Goal: Task Accomplishment & Management: Use online tool/utility

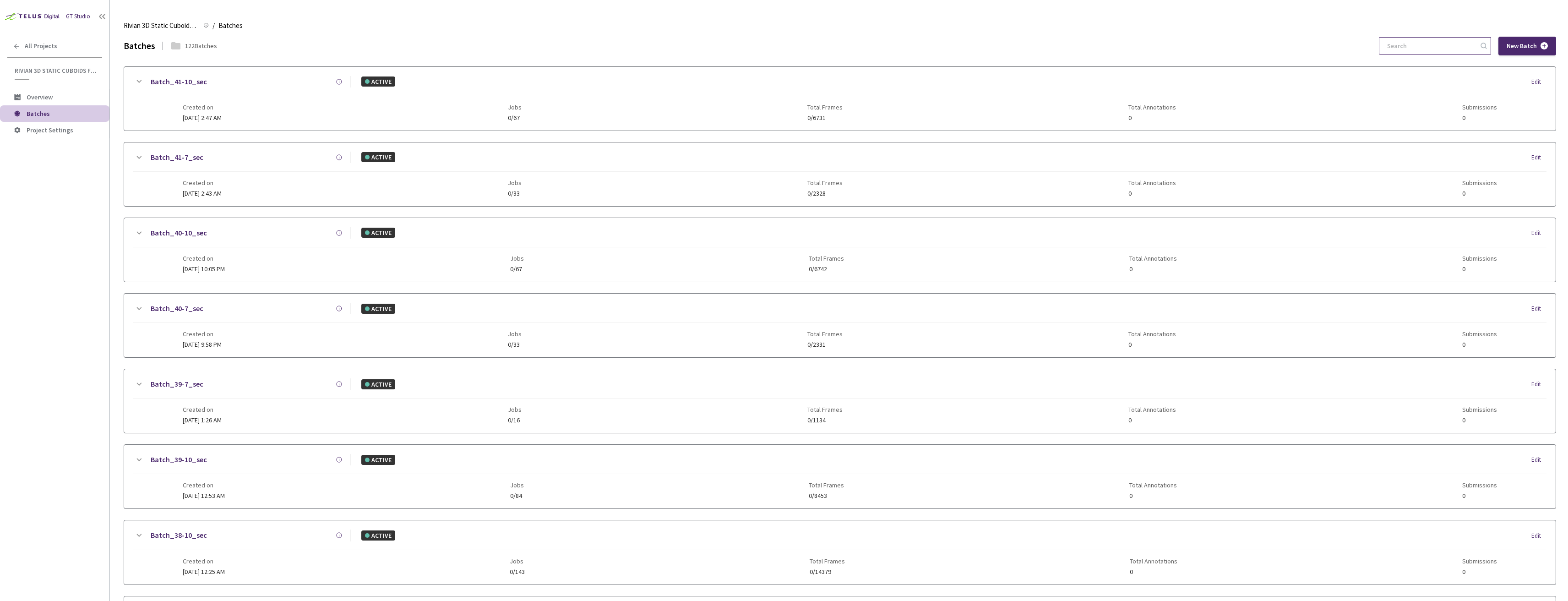
click at [1441, 51] on input at bounding box center [1430, 46] width 97 height 16
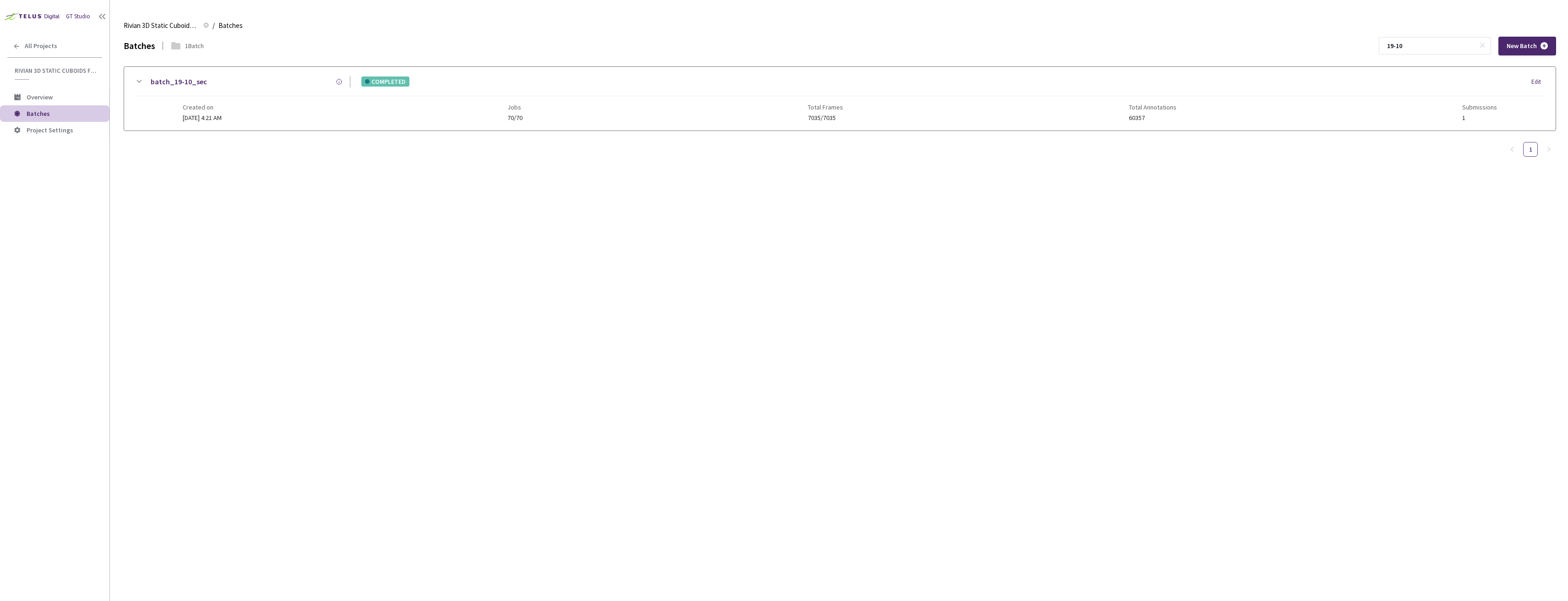
type input "19-10"
click at [163, 82] on link "batch_19-10_sec" at bounding box center [179, 82] width 57 height 12
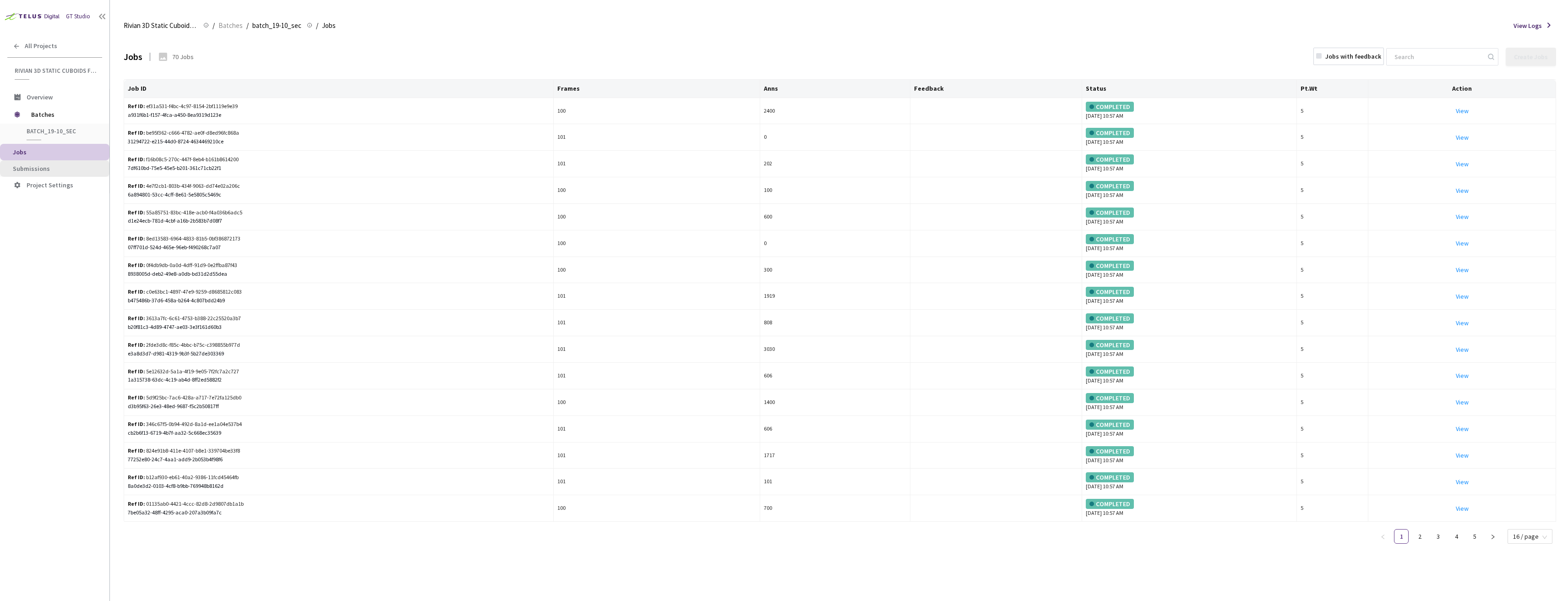
click at [59, 172] on li "Submissions" at bounding box center [55, 168] width 110 height 16
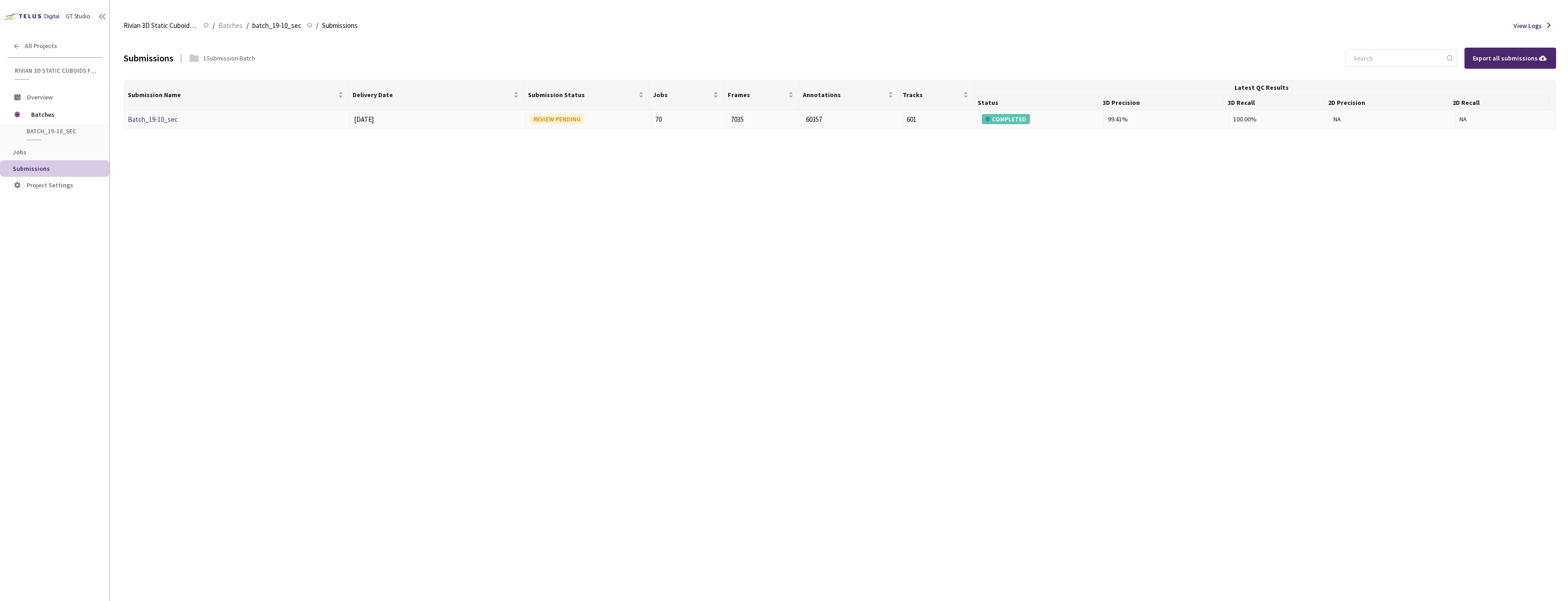
click at [160, 122] on link "Batch_19-10_sec" at bounding box center [153, 119] width 50 height 9
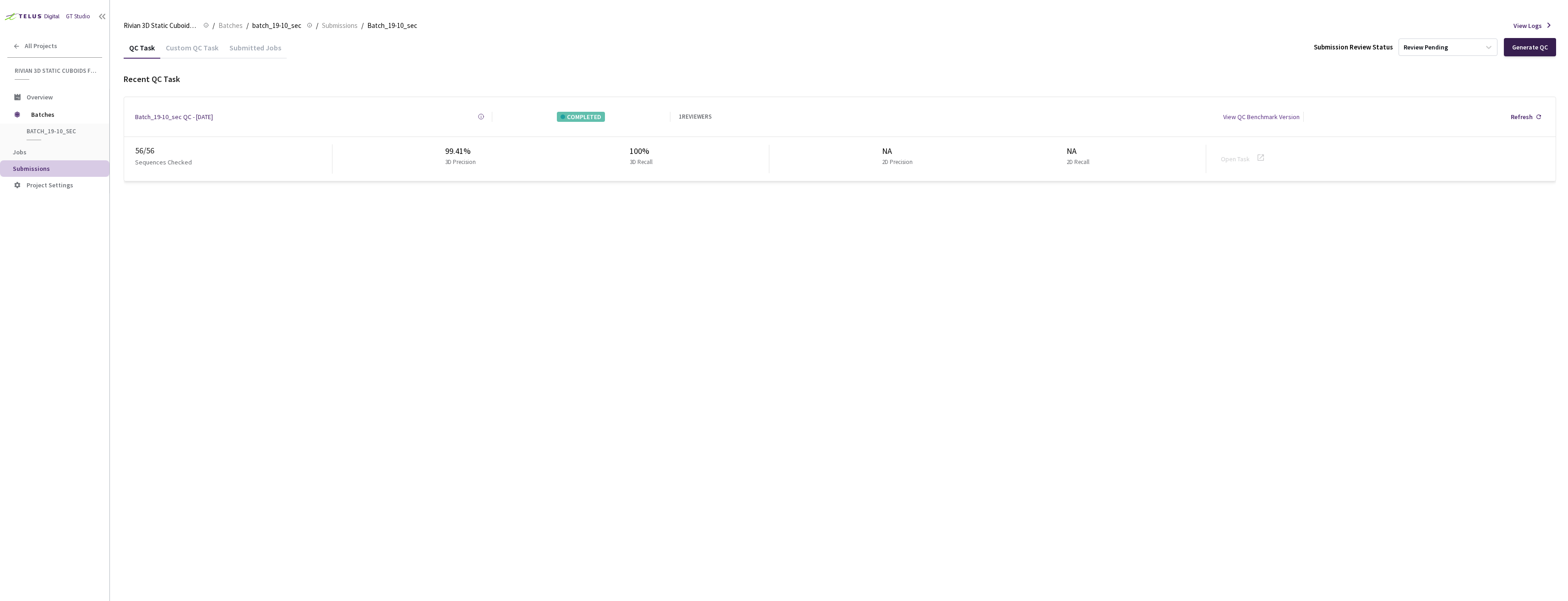
click at [1512, 41] on div "Generate QC" at bounding box center [1530, 47] width 52 height 18
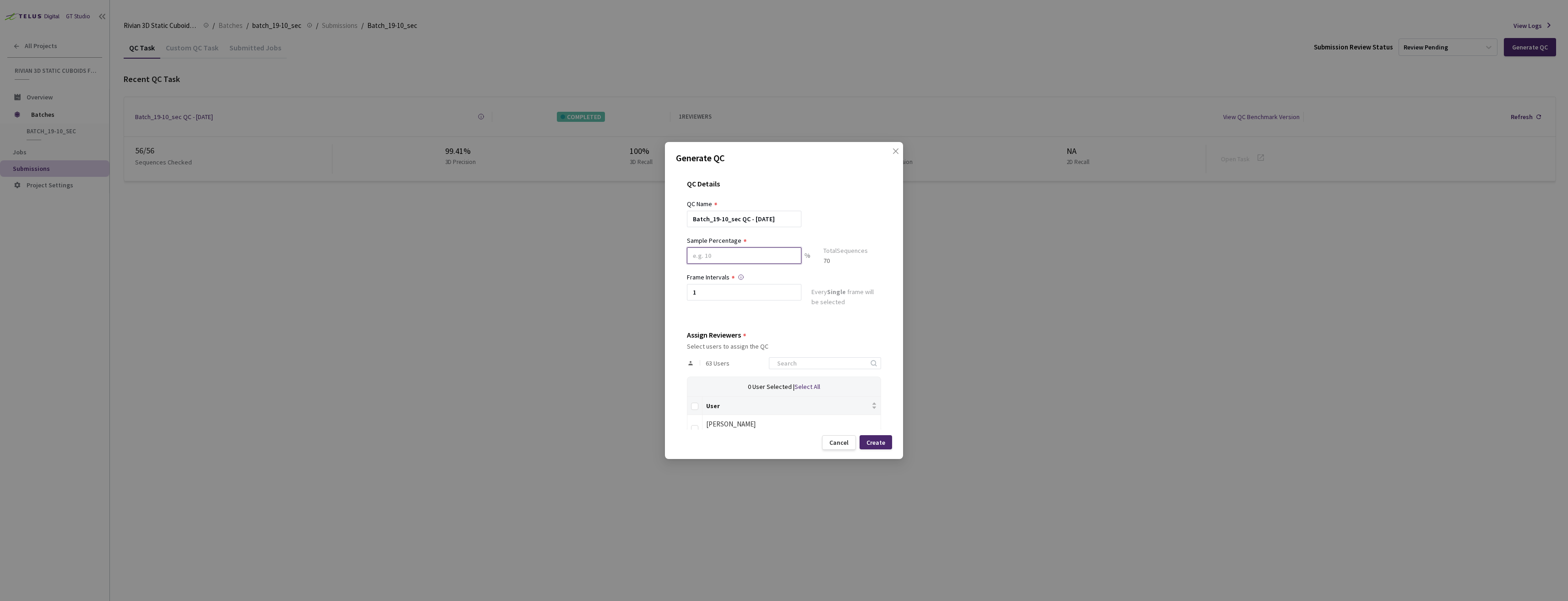
click at [733, 253] on input at bounding box center [744, 255] width 114 height 16
type input "1"
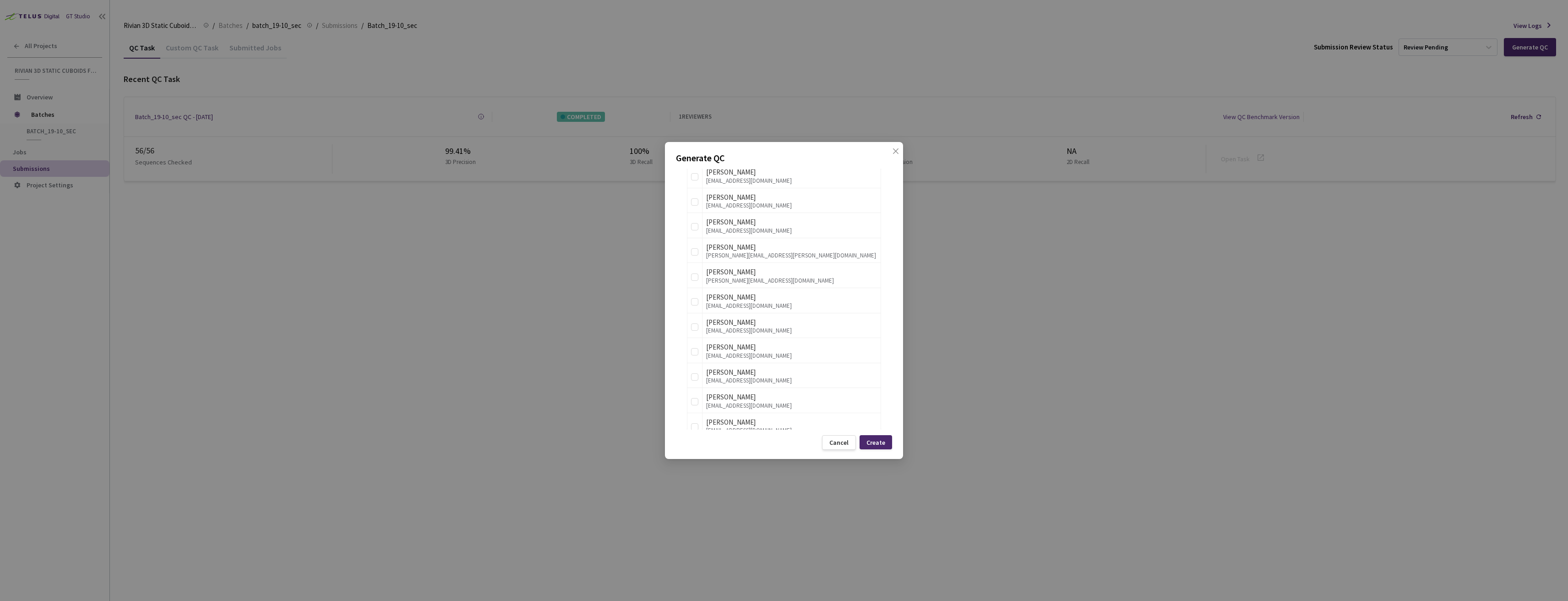
type input "20"
click at [680, 337] on div "QC Details QC Name Batch_19-10_sec QC - [DATE] Sample Percentage 20 % Sample Si…" at bounding box center [783, 299] width 216 height 261
click at [697, 304] on input "checkbox" at bounding box center [695, 304] width 7 height 7
checkbox input "true"
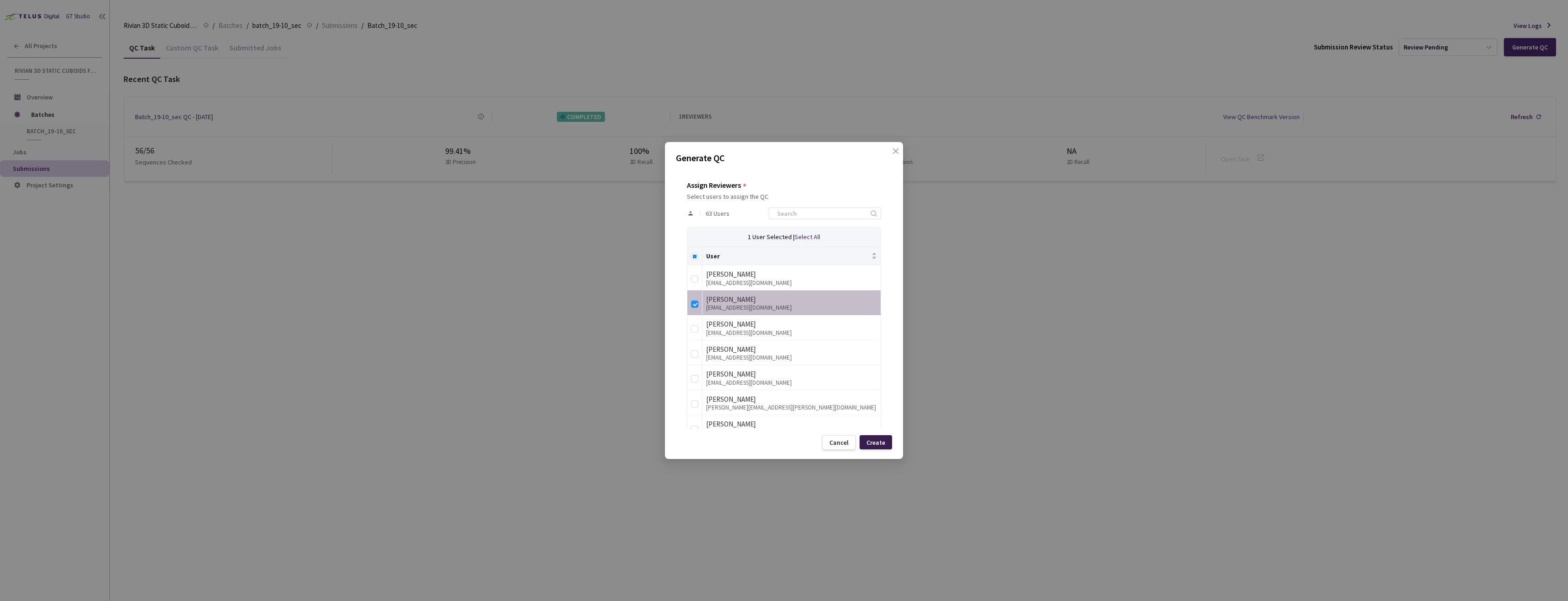
click at [887, 440] on div "Create" at bounding box center [875, 442] width 32 height 14
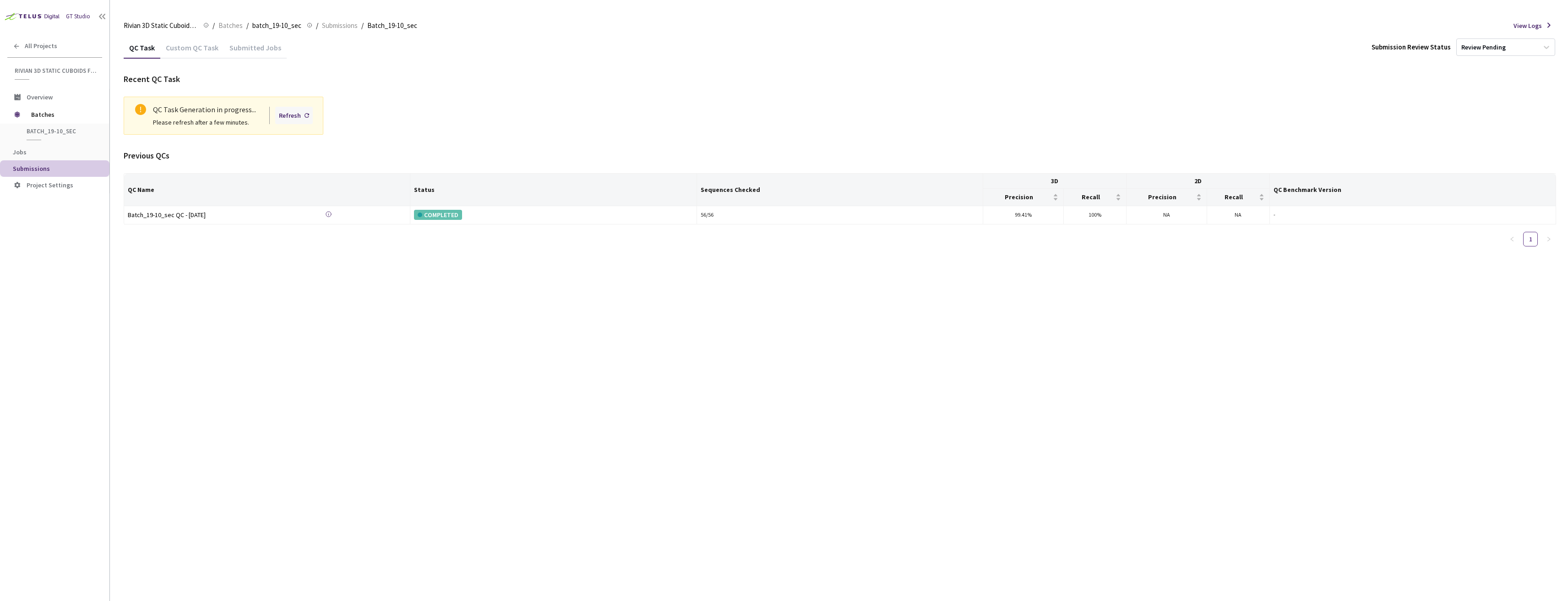
click at [292, 114] on div "Refresh" at bounding box center [290, 115] width 22 height 10
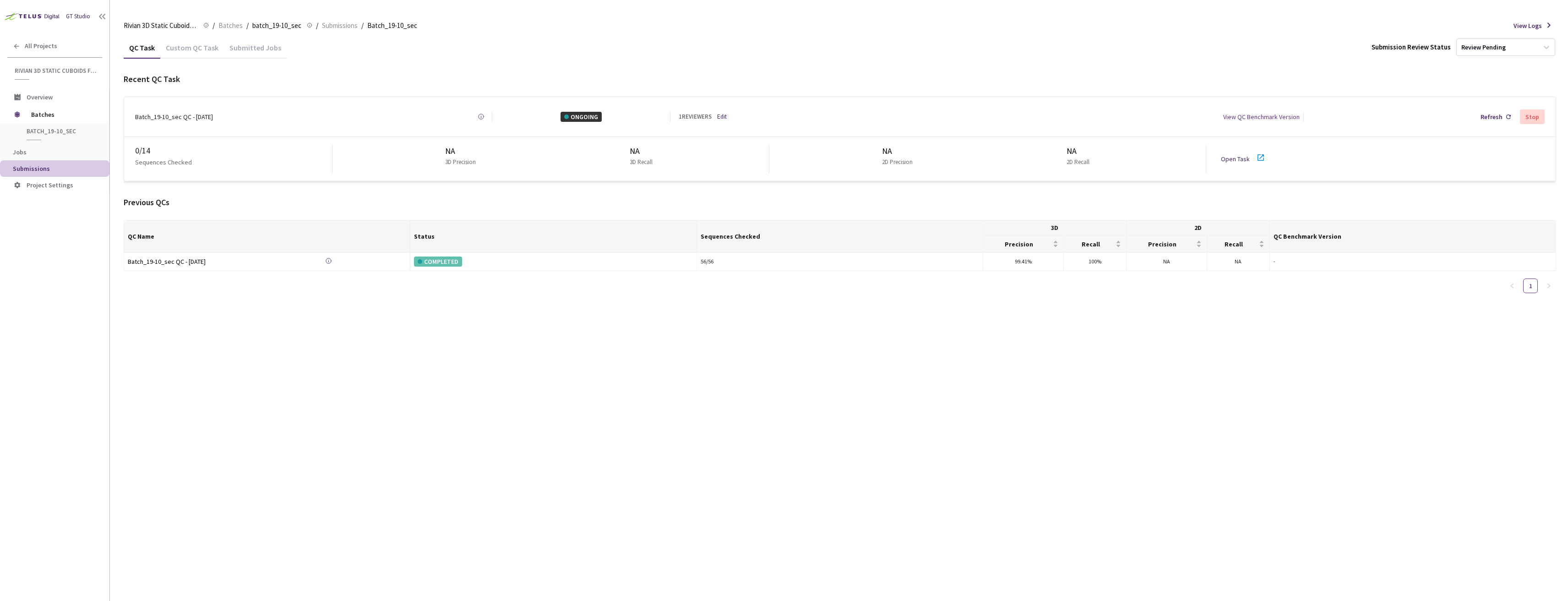
click at [1227, 152] on div "Open Task" at bounding box center [1247, 159] width 51 height 14
